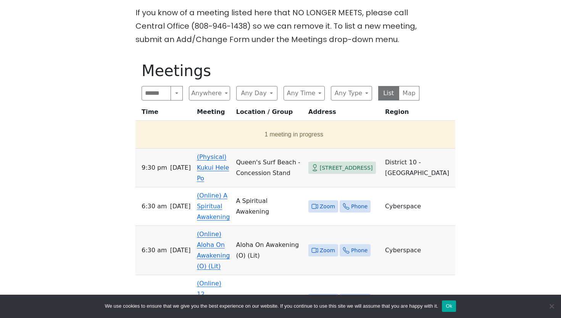
scroll to position [213, 0]
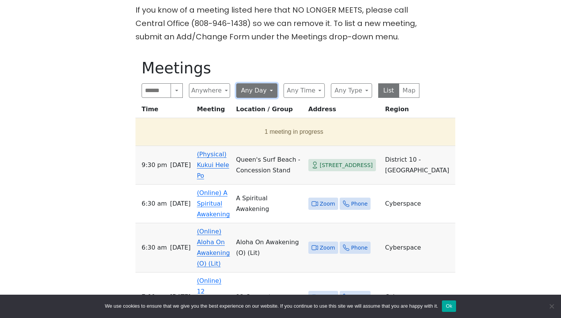
click at [261, 90] on button "Any Day" at bounding box center [256, 90] width 41 height 15
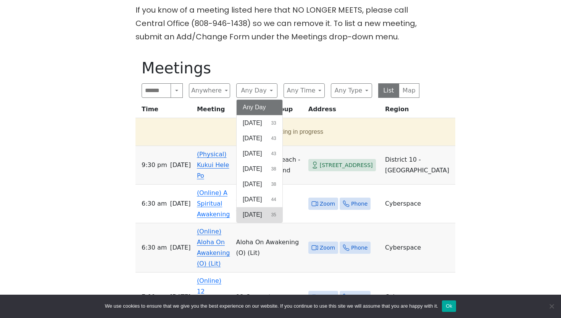
click at [257, 212] on span "[DATE]" at bounding box center [252, 214] width 19 height 9
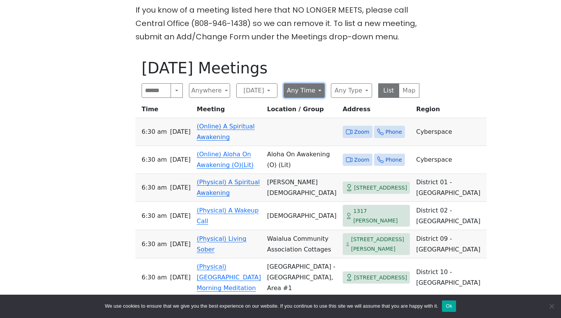
click at [315, 94] on button "Any Time" at bounding box center [304, 90] width 41 height 15
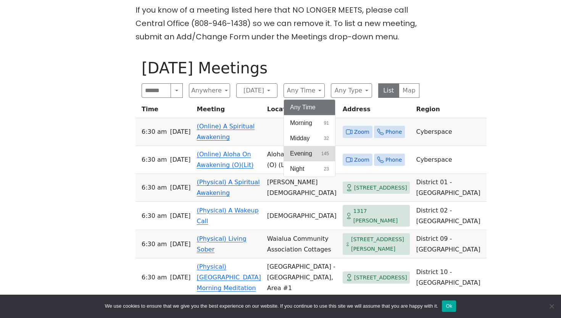
click at [303, 152] on span "Evening" at bounding box center [301, 153] width 22 height 9
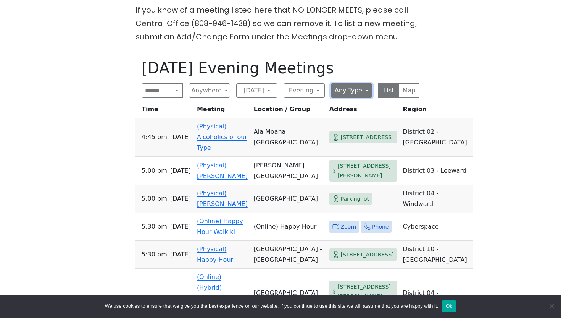
click at [356, 90] on button "Any Type" at bounding box center [351, 90] width 41 height 15
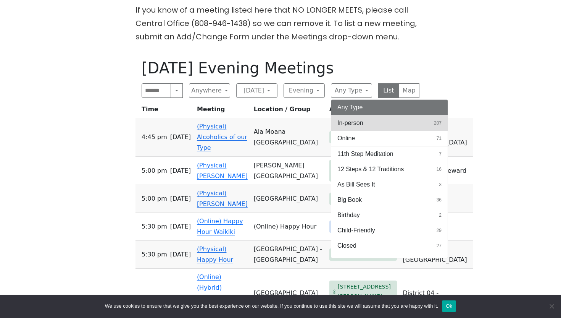
click at [350, 122] on span "In-person" at bounding box center [350, 122] width 26 height 9
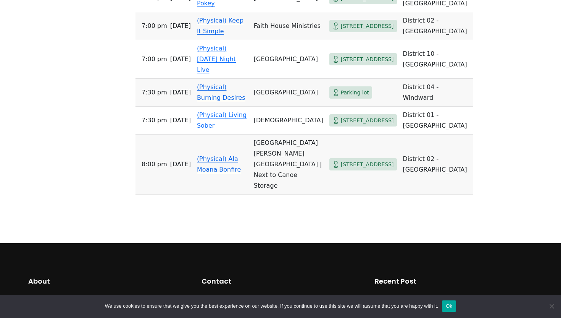
scroll to position [589, 0]
